Goal: Task Accomplishment & Management: Complete application form

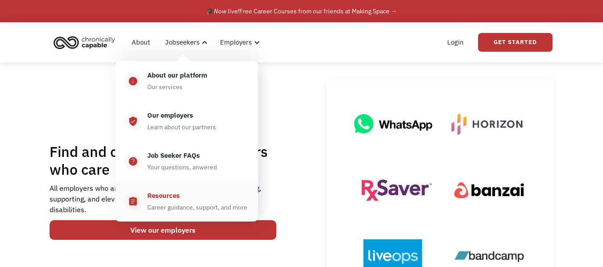
click at [178, 198] on div "Resources" at bounding box center [163, 196] width 33 height 11
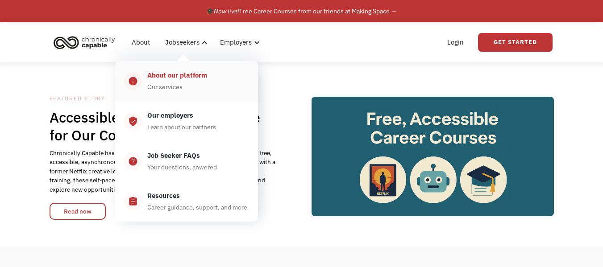
click at [175, 79] on div "About our platform" at bounding box center [177, 75] width 60 height 11
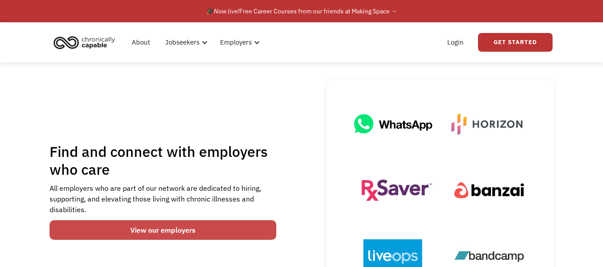
click at [166, 229] on link "View our employers" at bounding box center [163, 231] width 227 height 20
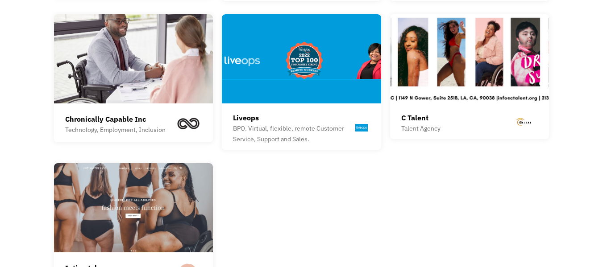
scroll to position [1196, 0]
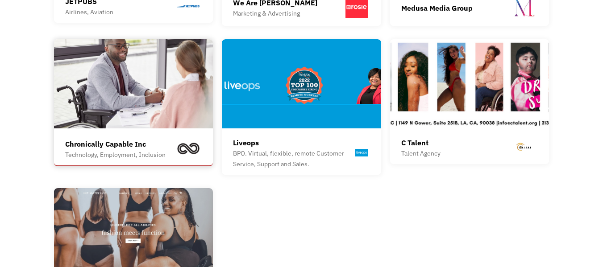
click at [120, 95] on img at bounding box center [133, 83] width 159 height 89
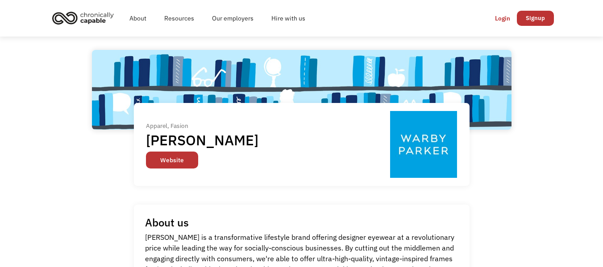
click at [160, 161] on link "Website" at bounding box center [172, 160] width 52 height 17
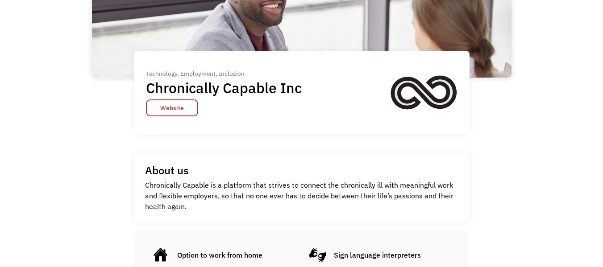
scroll to position [98, 0]
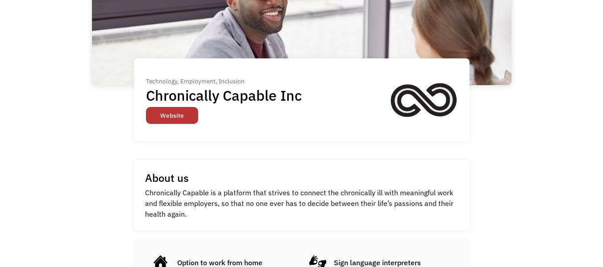
click at [157, 113] on link "Website" at bounding box center [172, 115] width 52 height 17
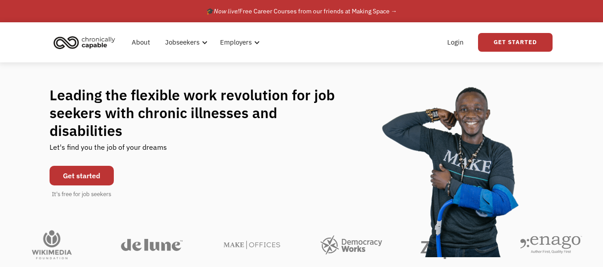
click at [88, 170] on link "Get started" at bounding box center [82, 176] width 64 height 20
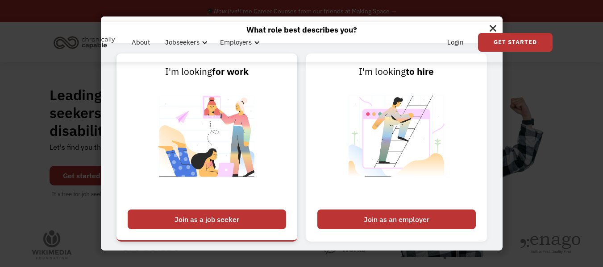
click at [221, 216] on div "Join as a job seeker" at bounding box center [207, 220] width 158 height 20
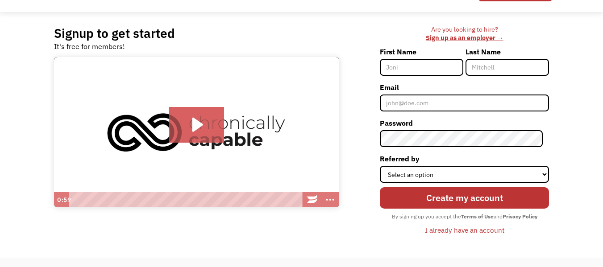
scroll to position [50, 0]
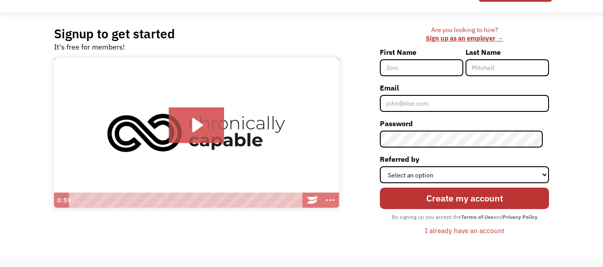
click at [428, 66] on input "First Name" at bounding box center [421, 67] width 83 height 17
type input "bob"
click at [485, 66] on input "Last Name" at bounding box center [507, 67] width 83 height 17
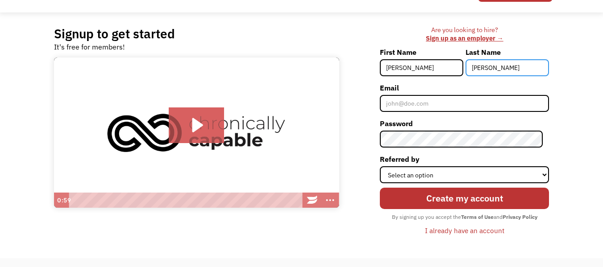
type input "bob"
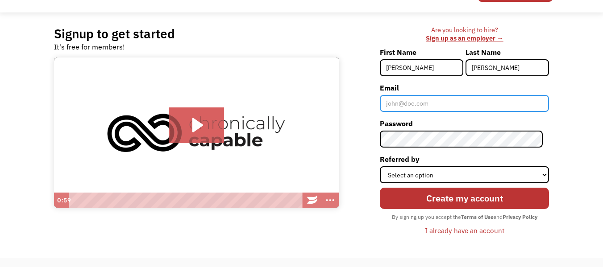
click at [429, 104] on input "Email" at bounding box center [464, 103] width 169 height 17
type input "blackkeys8088@gmail.com"
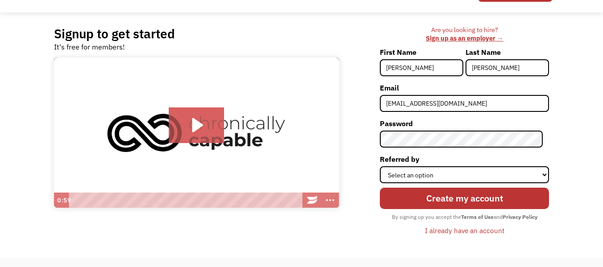
click at [350, 132] on div "Are you looking to hire? ‍ Sign up as an employer → First Name bob Last Name bo…" at bounding box center [448, 135] width 201 height 219
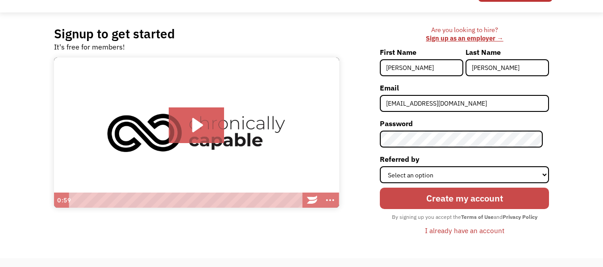
click at [427, 197] on input "Create my account" at bounding box center [464, 198] width 169 height 21
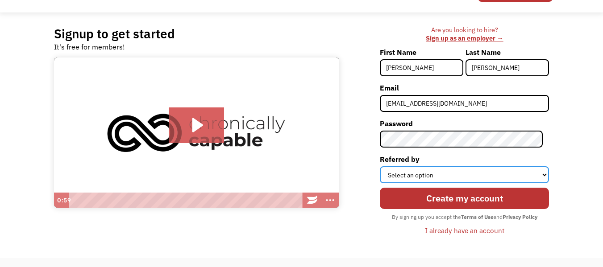
click at [419, 177] on select "Select an option Instagram Facebook Twitter Search Engine News Article Word of …" at bounding box center [464, 175] width 169 height 17
select select "Instagram"
click at [386, 167] on select "Select an option Instagram Facebook Twitter Search Engine News Article Word of …" at bounding box center [464, 175] width 169 height 17
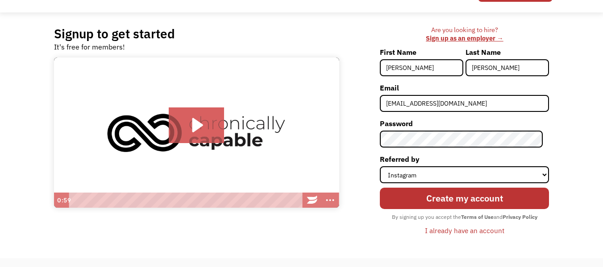
click at [429, 193] on input "Create my account" at bounding box center [464, 198] width 169 height 21
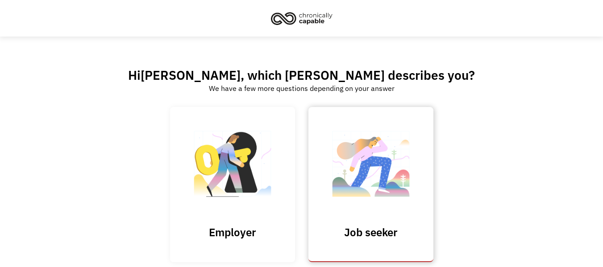
click at [365, 190] on img at bounding box center [370, 168] width 89 height 87
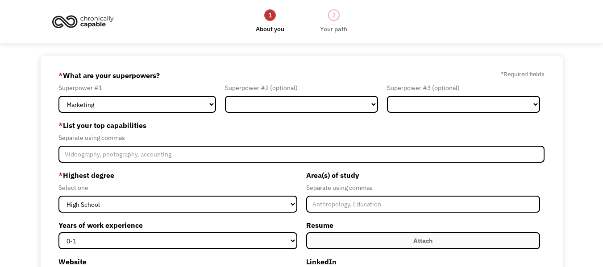
click at [338, 21] on link "2 Your path" at bounding box center [333, 21] width 27 height 26
